Goal: Task Accomplishment & Management: Manage account settings

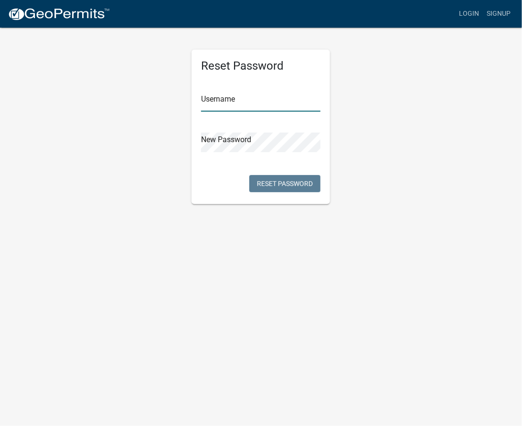
click at [241, 106] on input "text" at bounding box center [260, 102] width 119 height 20
type input "[PERSON_NAME] rentals"
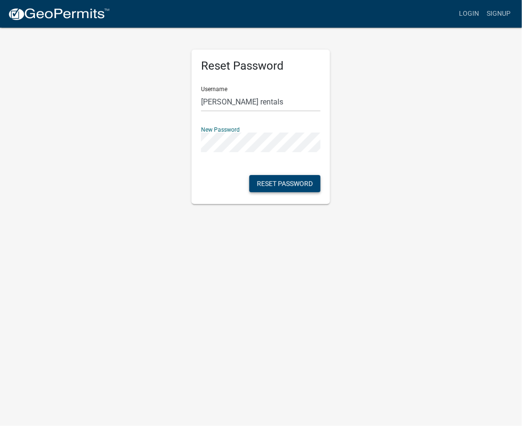
click at [285, 181] on button "Reset Password" at bounding box center [284, 183] width 71 height 17
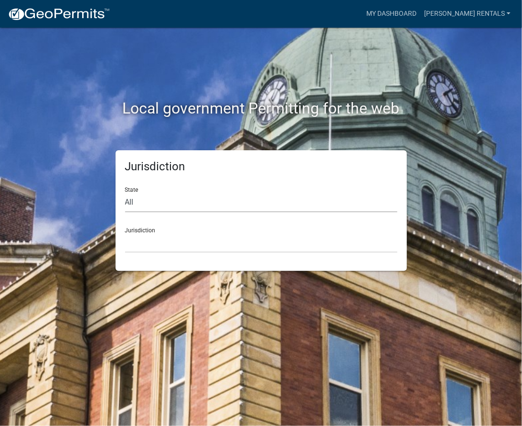
click at [149, 206] on select "All [US_STATE] [US_STATE] [US_STATE] [US_STATE] [US_STATE] [US_STATE] [US_STATE…" at bounding box center [261, 203] width 272 height 20
select select "[US_STATE]"
click at [125, 193] on select "All [US_STATE] [US_STATE] [US_STATE] [US_STATE] [US_STATE] [US_STATE] [US_STATE…" at bounding box center [261, 203] width 272 height 20
click at [150, 226] on div "Jurisdiction [GEOGRAPHIC_DATA], [US_STATE] [GEOGRAPHIC_DATA], [US_STATE] [GEOGR…" at bounding box center [261, 236] width 272 height 33
click at [152, 243] on select "[GEOGRAPHIC_DATA], [US_STATE] [GEOGRAPHIC_DATA], [US_STATE] [GEOGRAPHIC_DATA], …" at bounding box center [261, 243] width 272 height 20
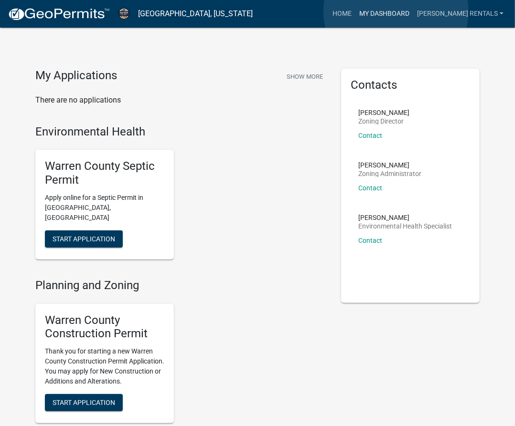
click at [396, 11] on link "My Dashboard" at bounding box center [384, 14] width 58 height 18
